Goal: Task Accomplishment & Management: Use online tool/utility

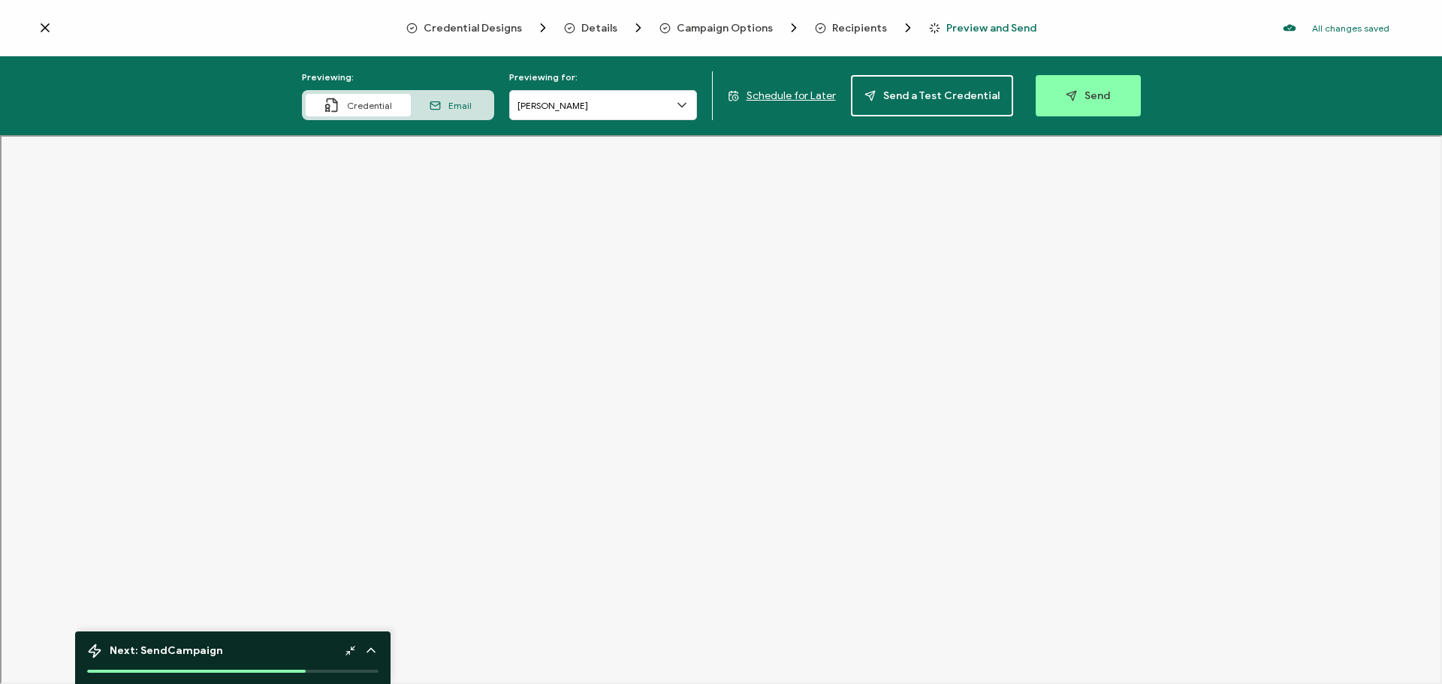
click at [490, 25] on span "Credential Designs" at bounding box center [473, 28] width 98 height 11
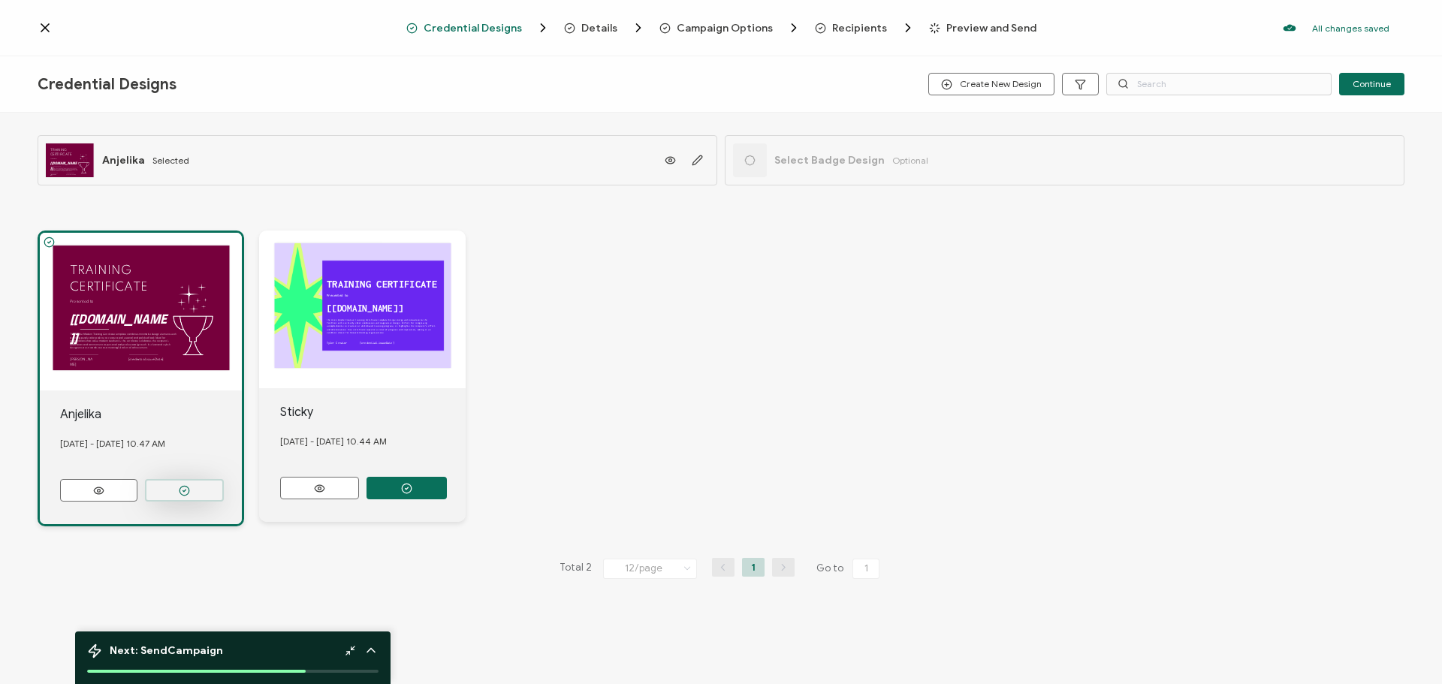
click at [211, 490] on button "button" at bounding box center [184, 490] width 79 height 23
click at [127, 345] on div "TRAINING CERTIFICATE The Purple Modern Training Certificate template combines m…" at bounding box center [141, 312] width 202 height 158
click at [105, 486] on icon at bounding box center [98, 490] width 19 height 11
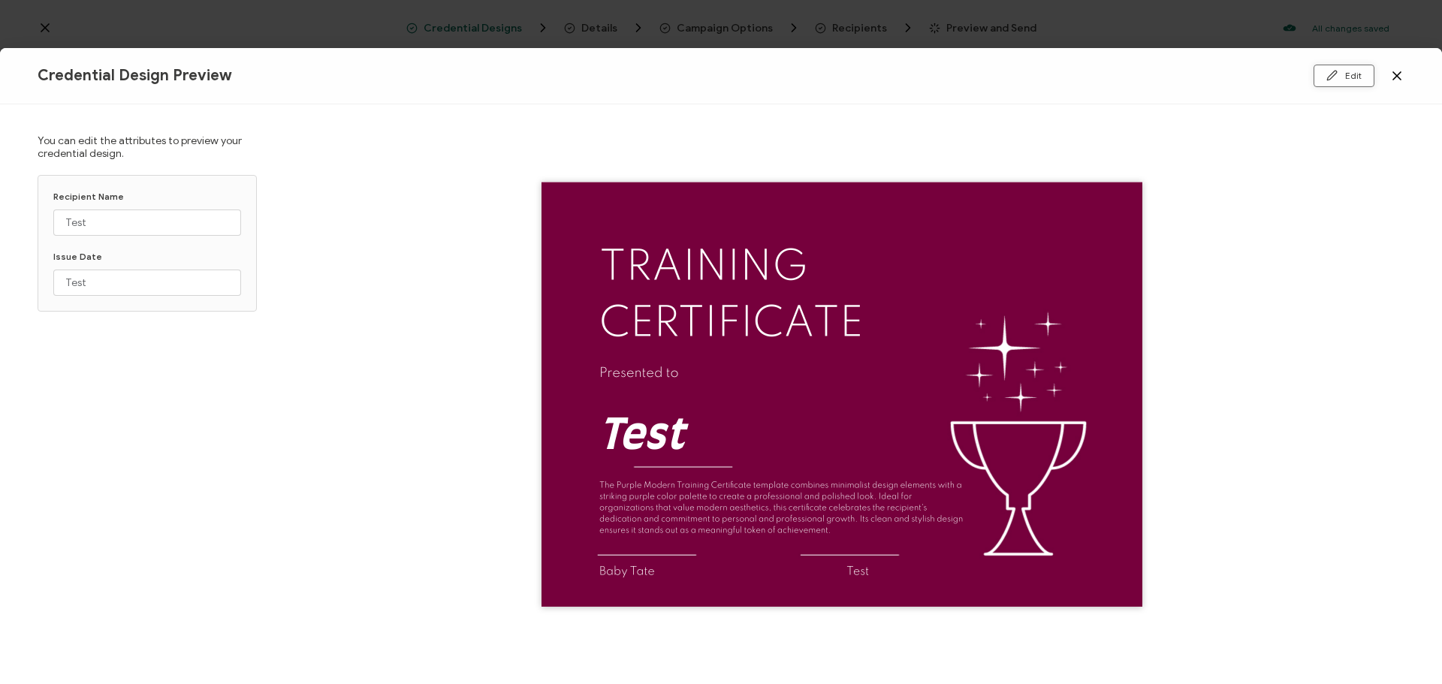
click at [1356, 71] on button "Edit" at bounding box center [1343, 76] width 61 height 23
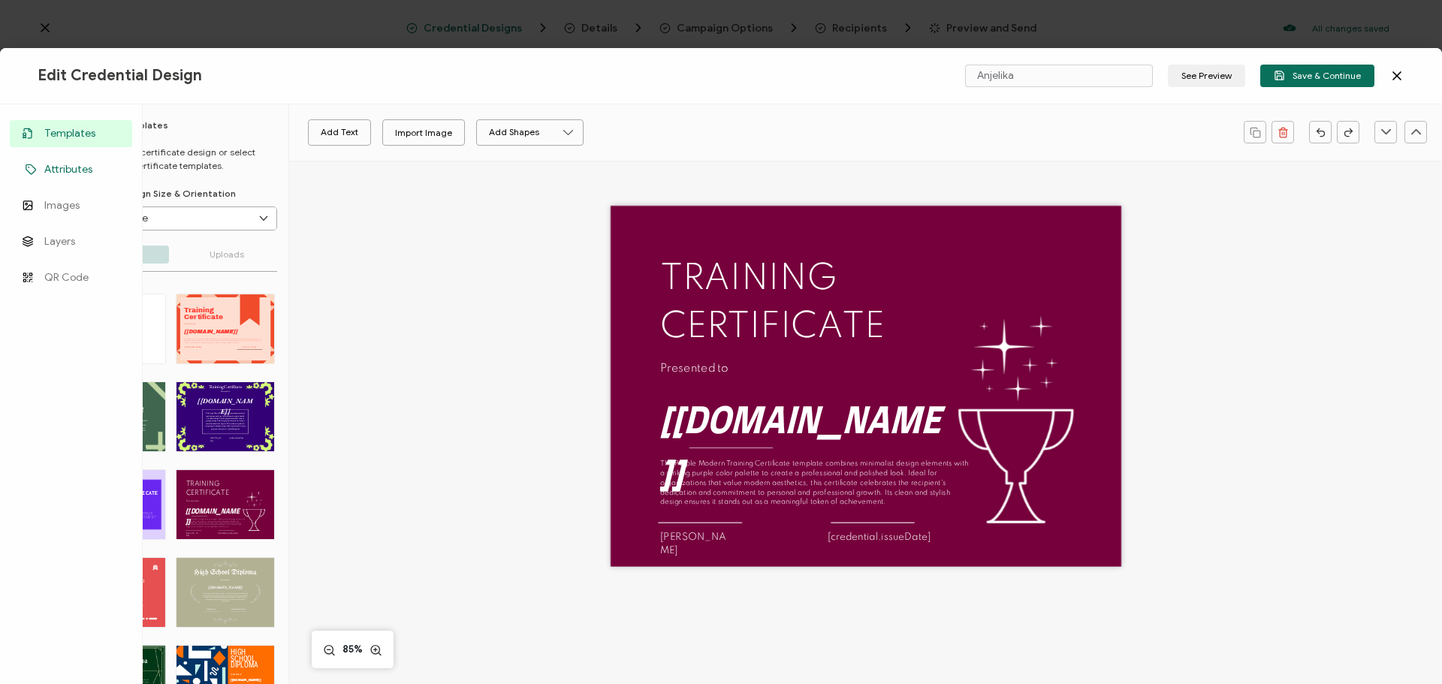
click at [72, 165] on span "Attributes" at bounding box center [68, 169] width 48 height 15
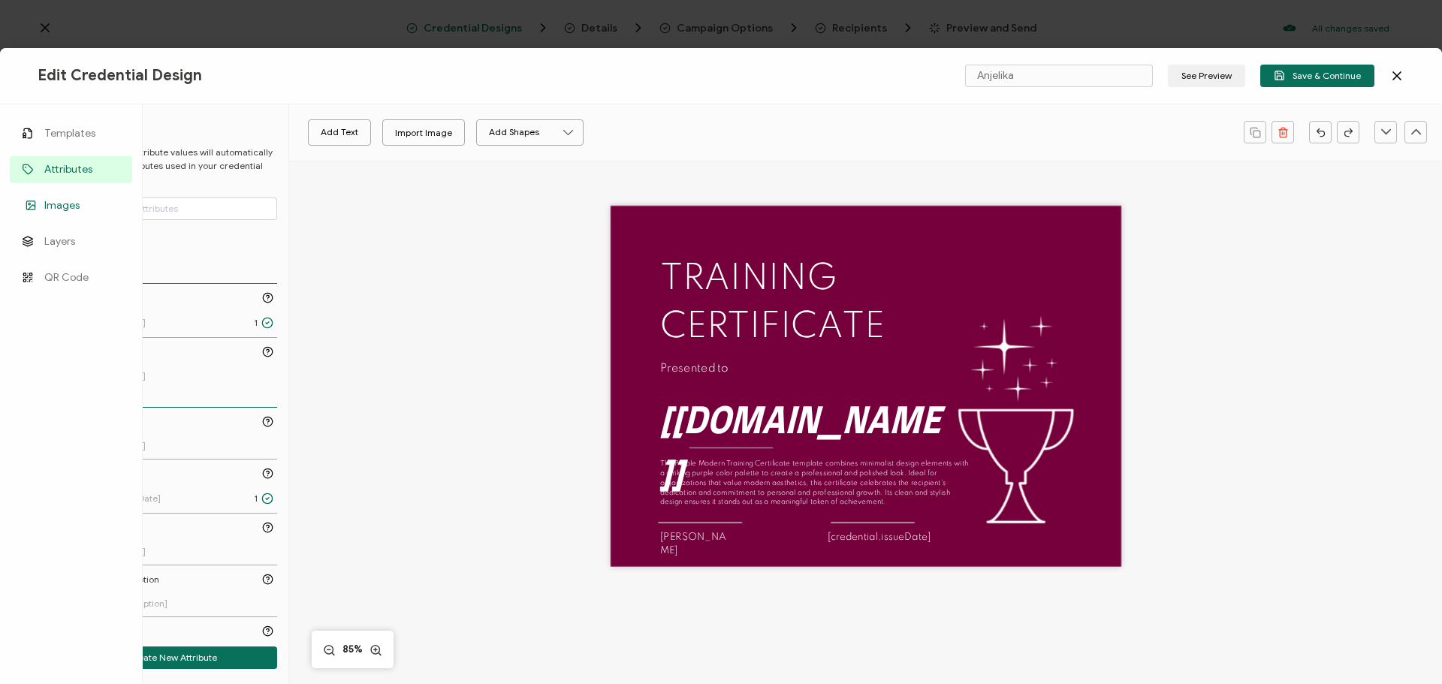
click at [72, 199] on span "Images" at bounding box center [61, 205] width 35 height 15
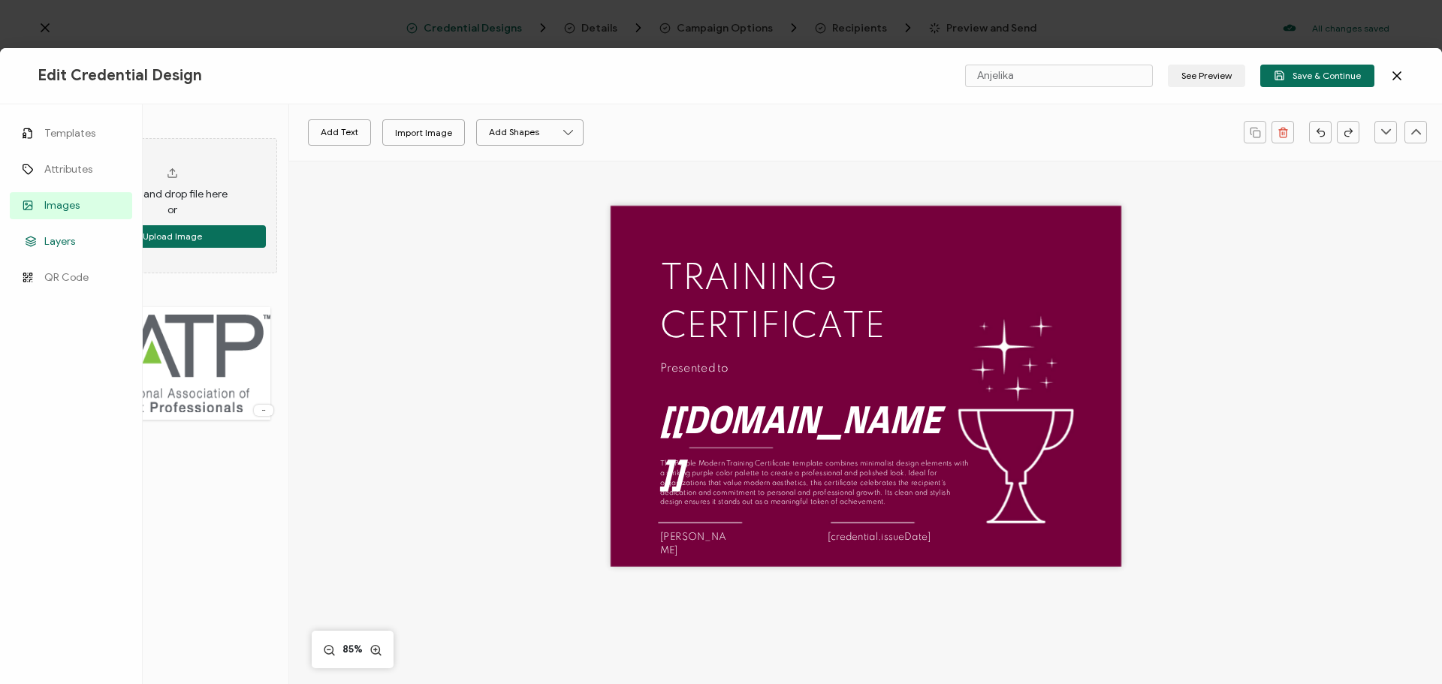
click at [74, 241] on span "Layers" at bounding box center [59, 241] width 31 height 15
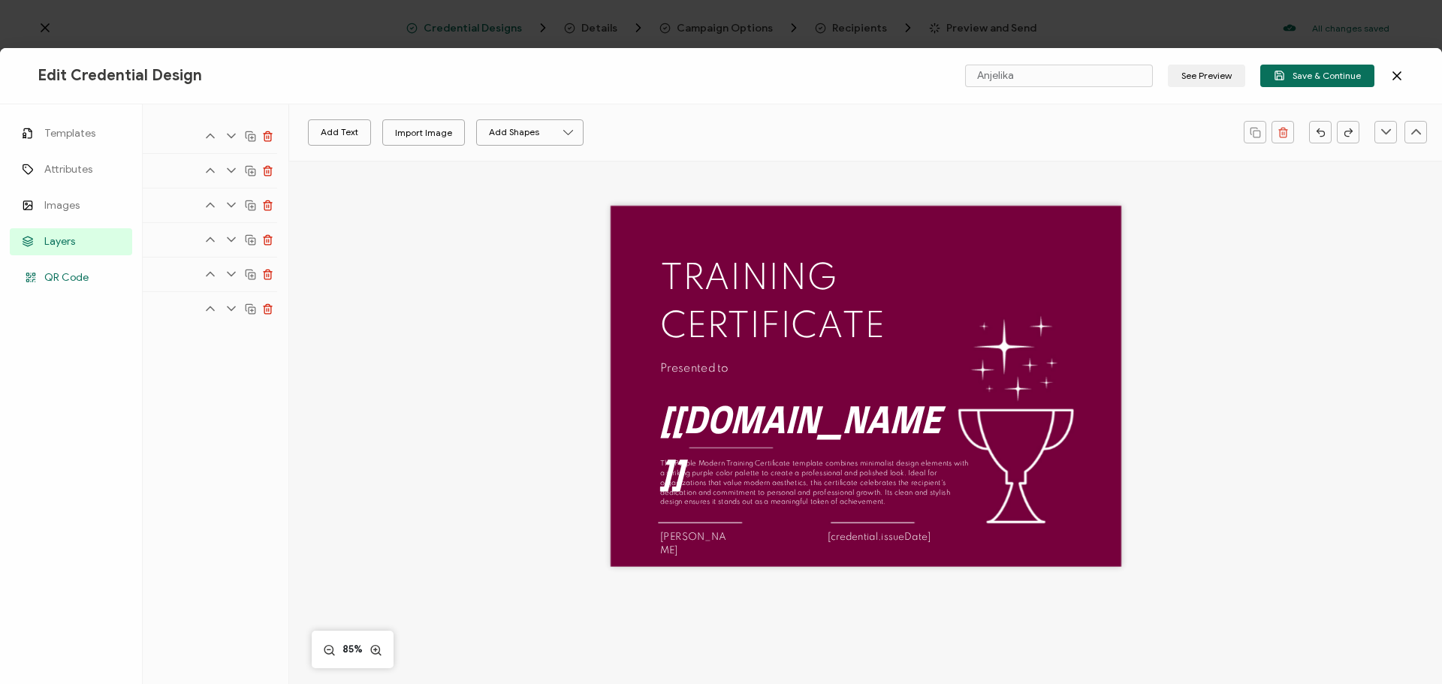
click at [71, 282] on span "QR Code" at bounding box center [66, 277] width 44 height 15
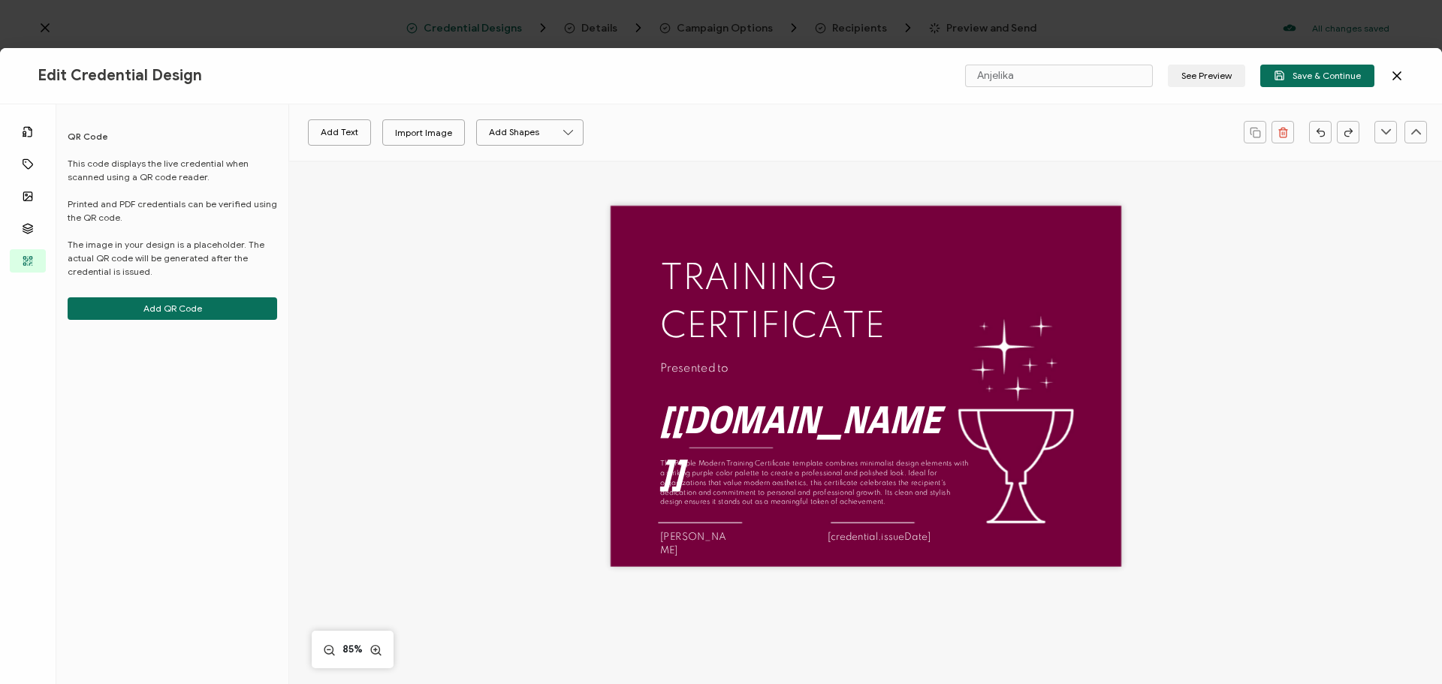
click at [375, 248] on div "TRAINING CERTIFICATE The Purple Modern Training Certificate template combines m…" at bounding box center [865, 409] width 980 height 496
click at [1159, 182] on div "TRAINING CERTIFICATE The Purple Modern Training Certificate template combines m…" at bounding box center [865, 409] width 980 height 496
